Goal: Task Accomplishment & Management: Manage account settings

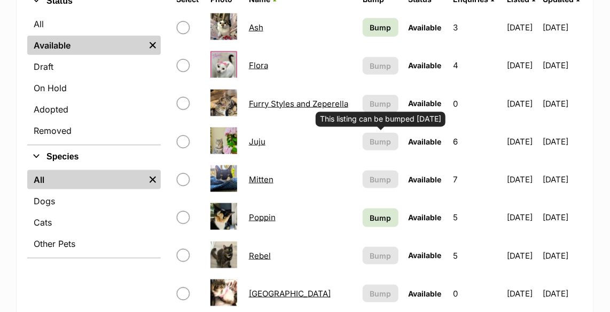
scroll to position [388, 0]
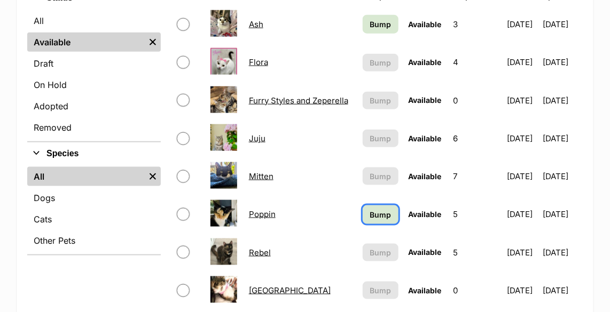
click at [370, 216] on span "Bump" at bounding box center [380, 214] width 21 height 11
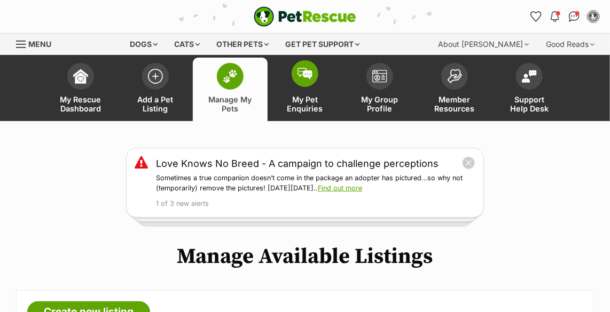
click at [315, 72] on span at bounding box center [305, 73] width 27 height 27
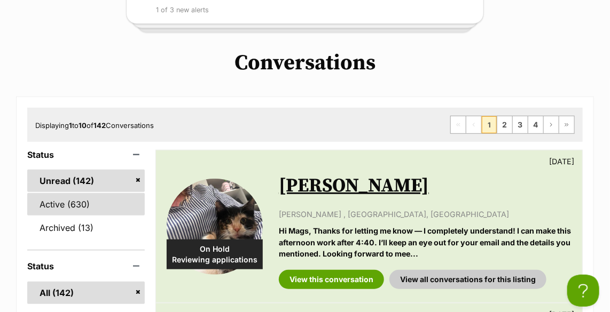
click at [66, 212] on link "Active (630)" at bounding box center [86, 204] width 118 height 22
